Goal: Task Accomplishment & Management: Manage account settings

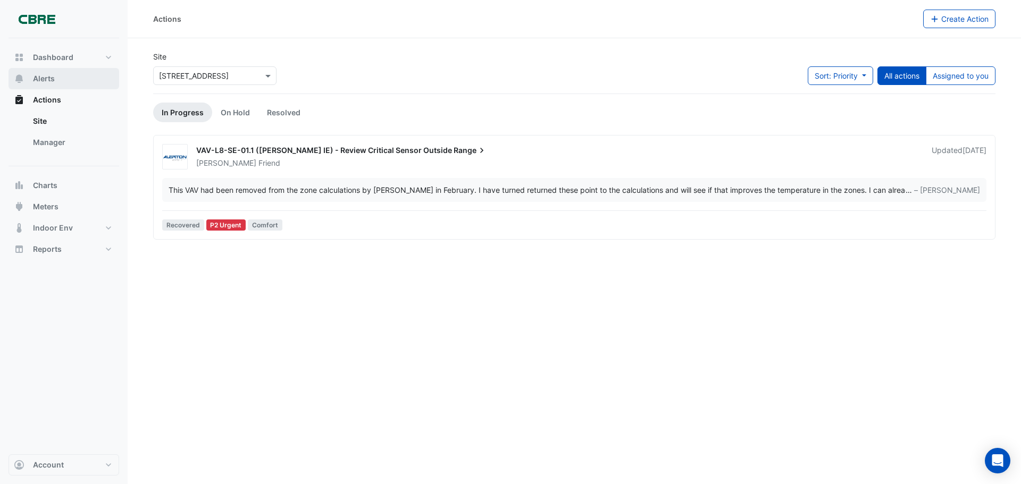
click at [60, 76] on button "Alerts" at bounding box center [64, 78] width 111 height 21
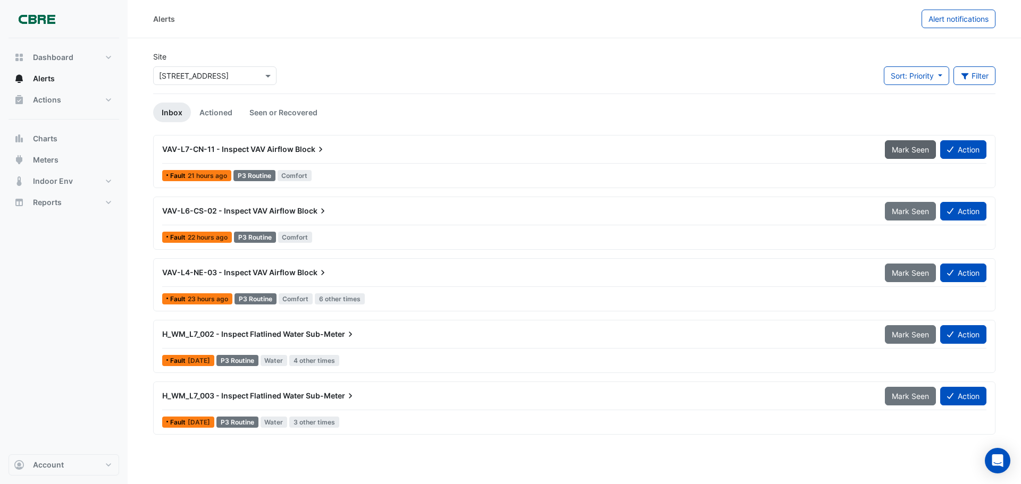
click at [907, 150] on span "Mark Seen" at bounding box center [910, 149] width 37 height 9
click at [907, 152] on span "Mark Seen" at bounding box center [910, 149] width 37 height 9
click at [905, 212] on span "Mark Seen" at bounding box center [910, 211] width 37 height 9
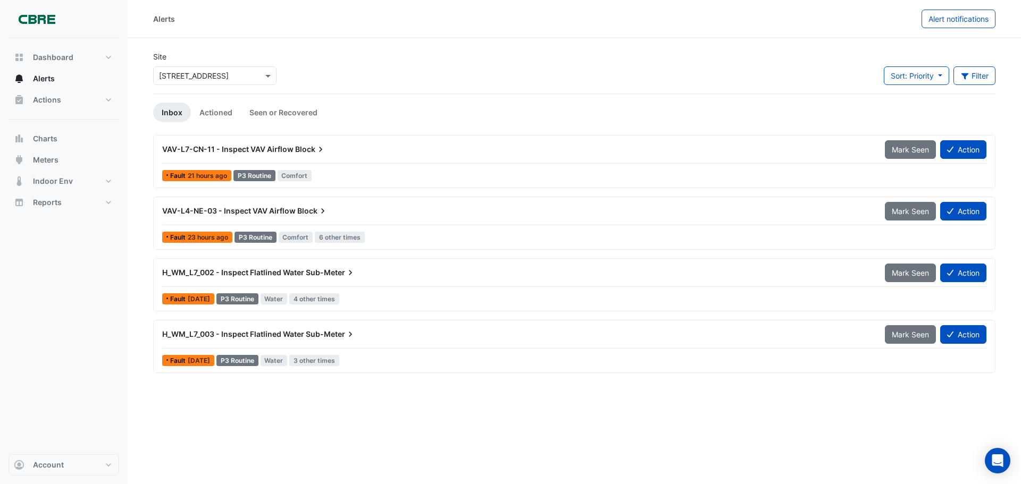
click at [905, 212] on span "Mark Seen" at bounding box center [910, 211] width 37 height 9
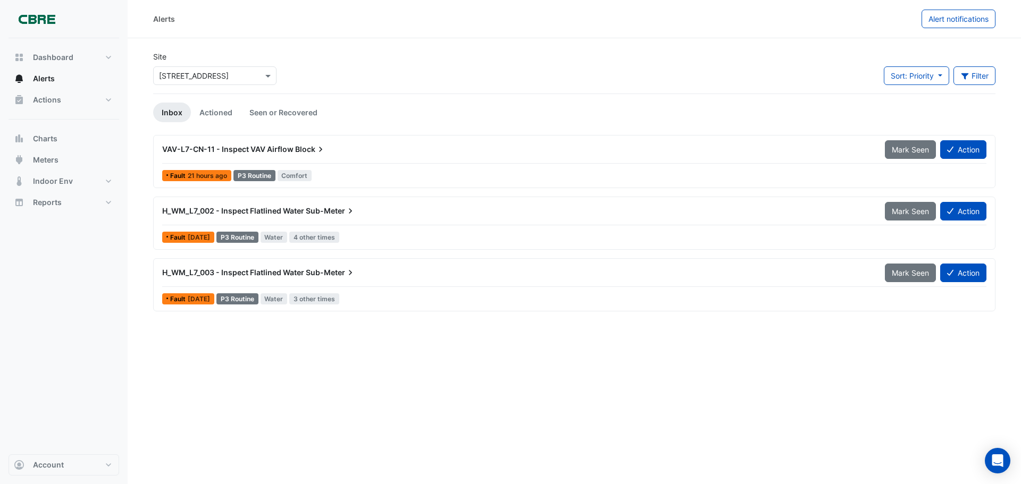
click at [905, 212] on span "Mark Seen" at bounding box center [910, 211] width 37 height 9
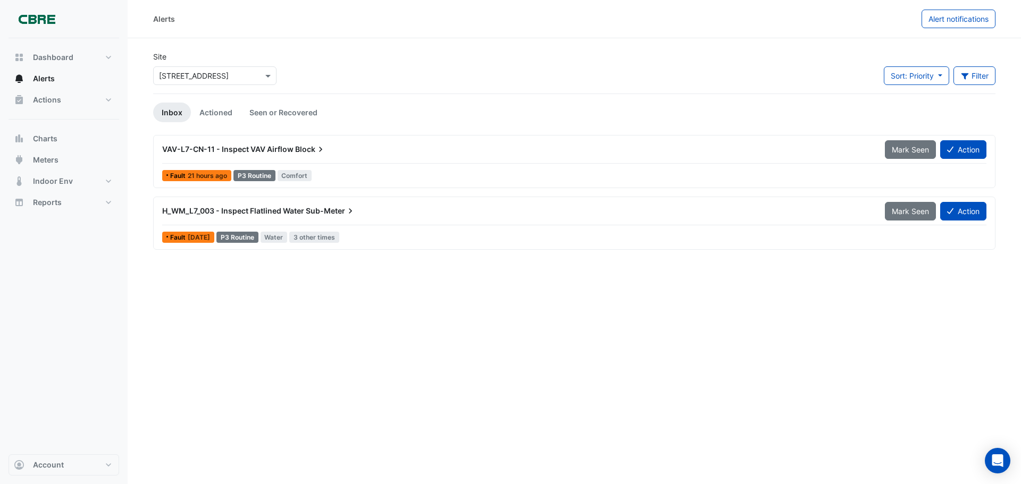
click at [905, 212] on span "Mark Seen" at bounding box center [910, 211] width 37 height 9
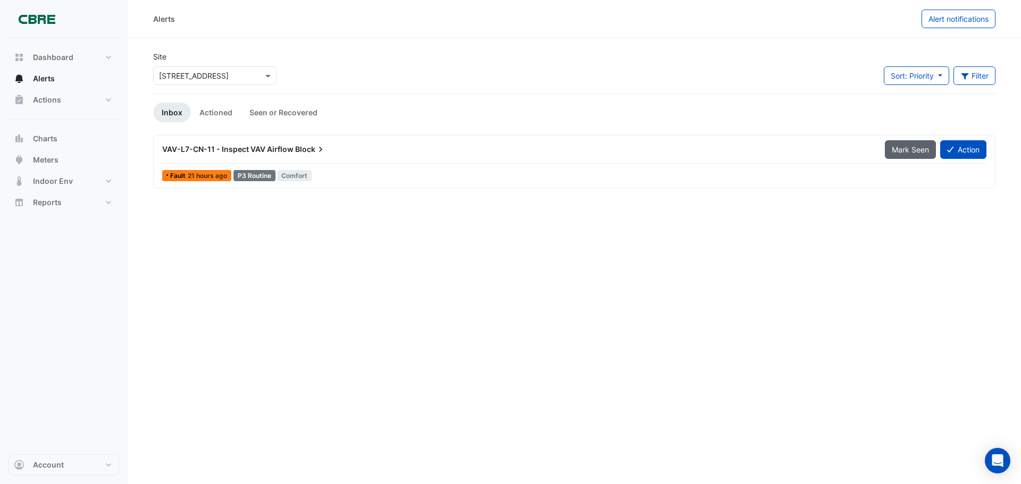
click at [899, 154] on span "Mark Seen" at bounding box center [910, 149] width 37 height 9
click at [251, 150] on span "VAV-L7-CN-11 - Inspect VAV Airflow" at bounding box center [227, 149] width 131 height 9
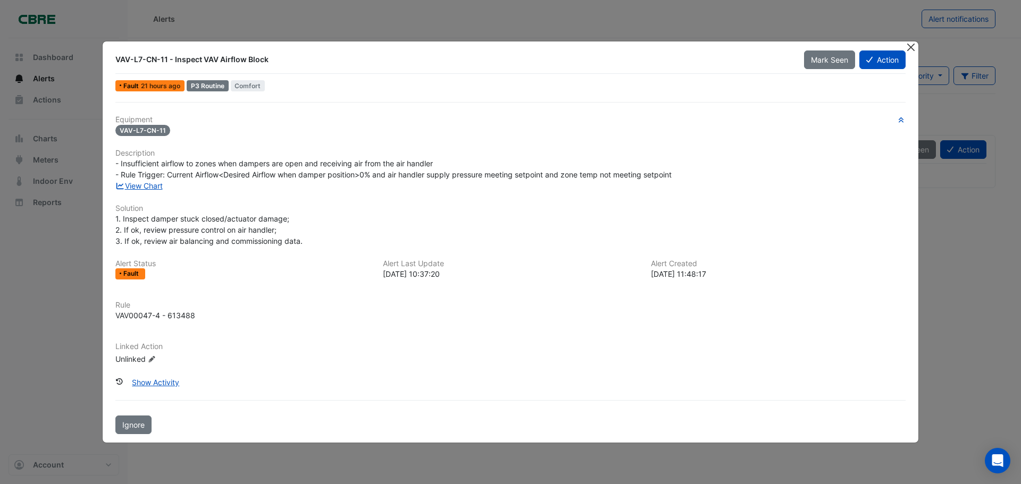
click at [912, 48] on button "Close" at bounding box center [910, 46] width 11 height 11
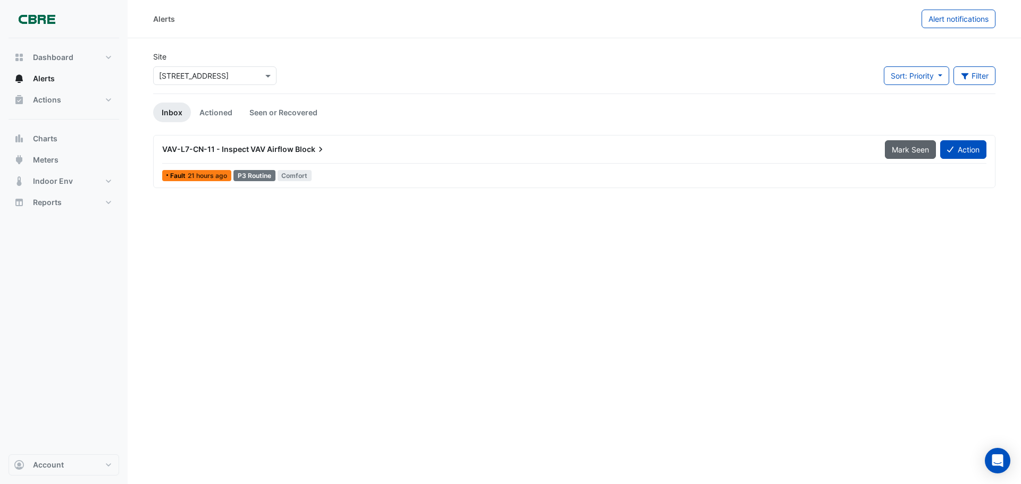
click at [911, 157] on button "Mark Seen" at bounding box center [910, 149] width 51 height 19
